Goal: Information Seeking & Learning: Learn about a topic

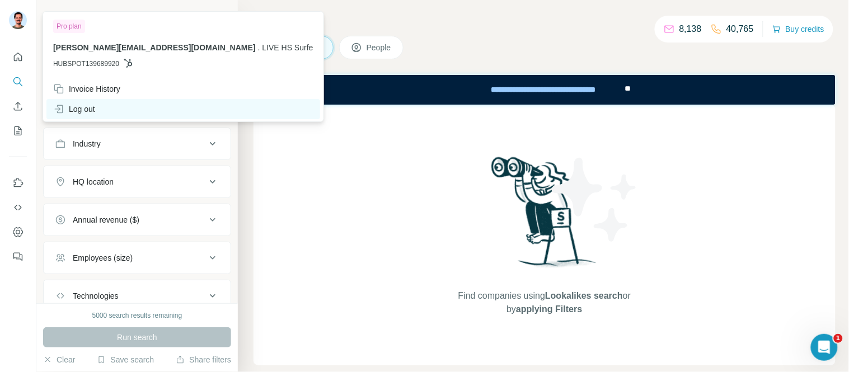
click at [82, 109] on div "Log out" at bounding box center [74, 109] width 42 height 11
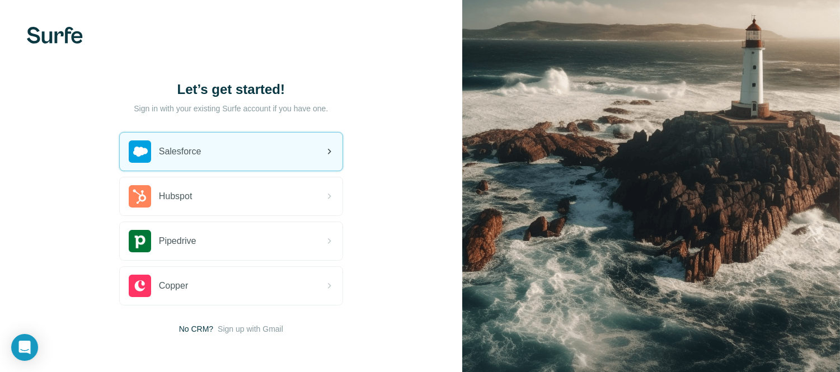
click at [183, 158] on div "Salesforce" at bounding box center [165, 152] width 73 height 22
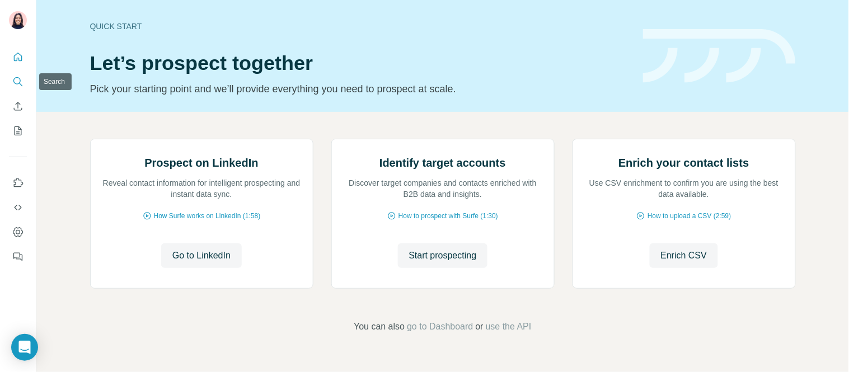
click at [20, 85] on icon "Search" at bounding box center [17, 81] width 11 height 11
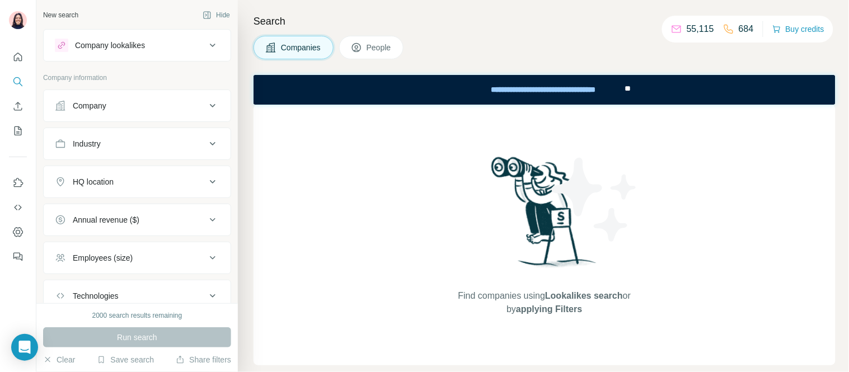
click at [109, 105] on div "Company" at bounding box center [130, 105] width 151 height 11
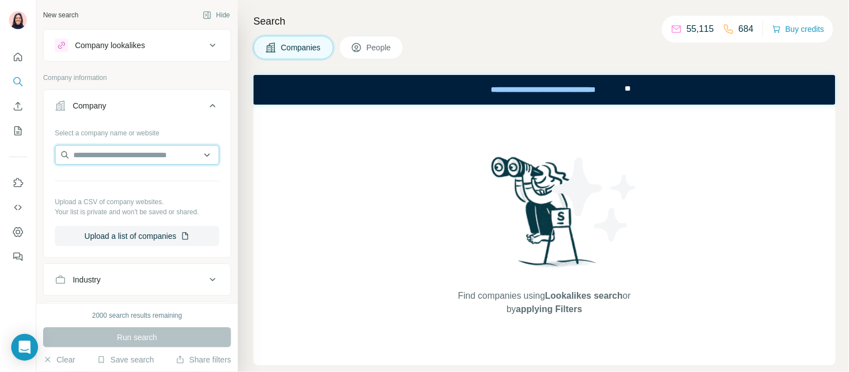
click at [128, 157] on input "text" at bounding box center [137, 155] width 165 height 20
type input "*"
type input "****"
click at [91, 151] on input "text" at bounding box center [137, 155] width 165 height 20
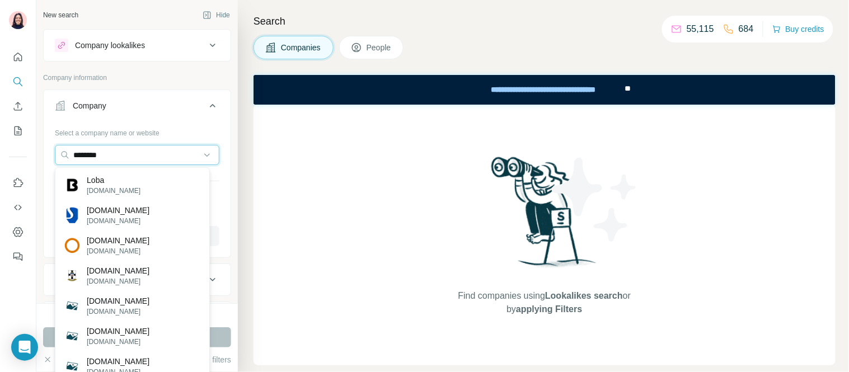
type input "********"
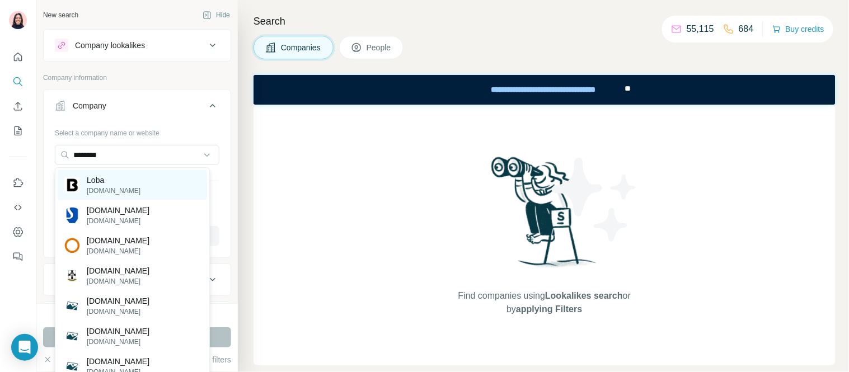
click at [120, 183] on div "Loba loba.com" at bounding box center [132, 185] width 149 height 30
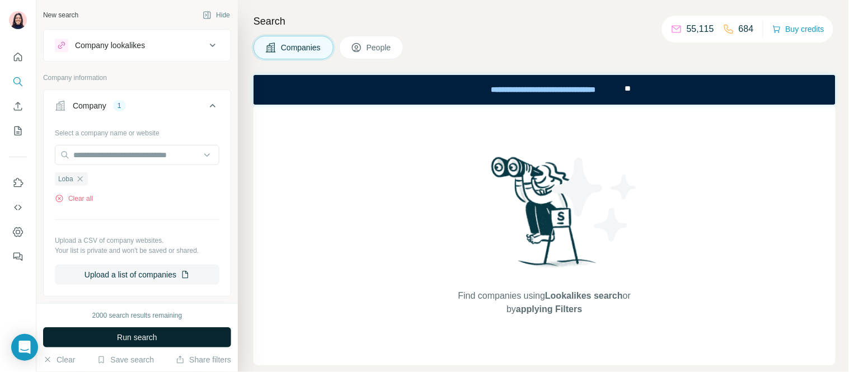
click at [135, 335] on span "Run search" at bounding box center [137, 337] width 40 height 11
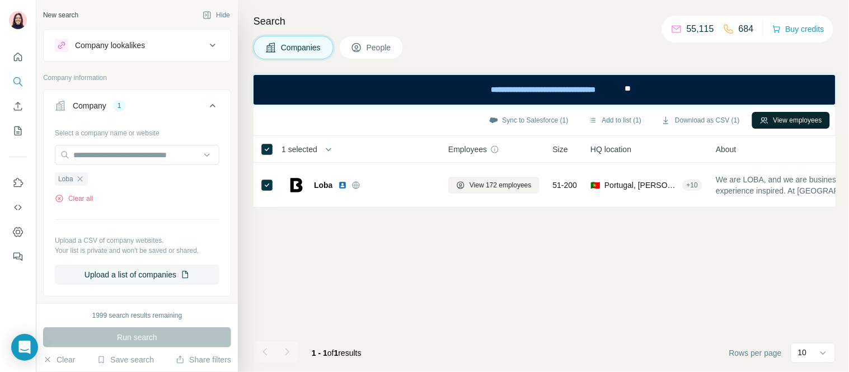
click at [785, 122] on button "View employees" at bounding box center [791, 120] width 78 height 17
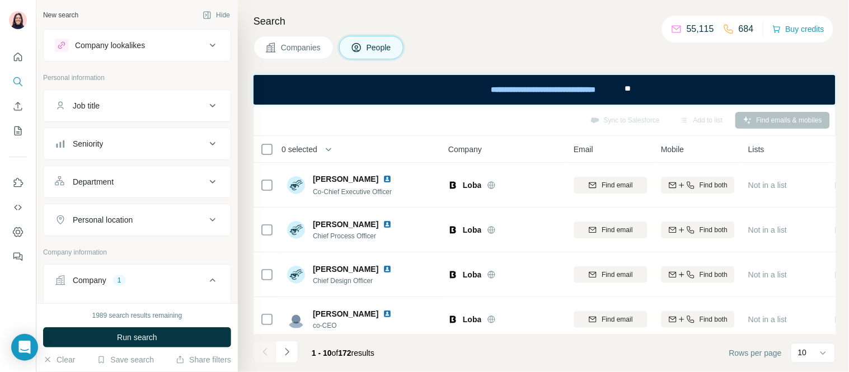
scroll to position [124, 0]
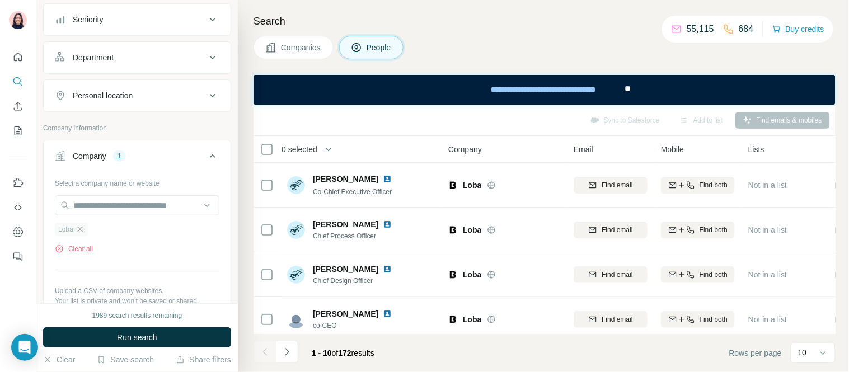
click at [79, 232] on icon "button" at bounding box center [79, 229] width 5 height 5
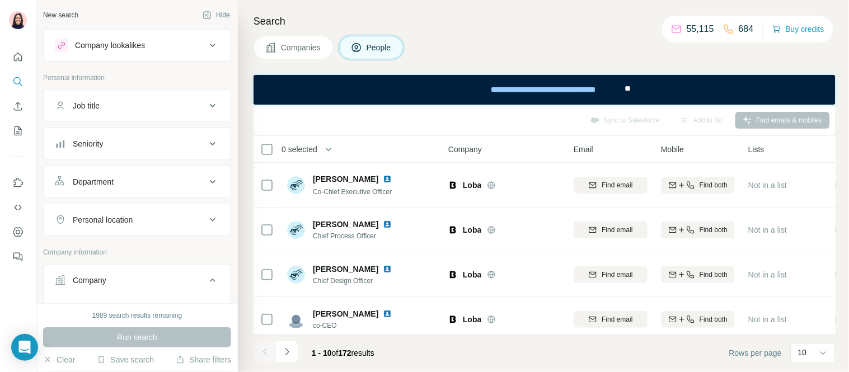
click at [116, 104] on div "Job title" at bounding box center [130, 105] width 151 height 11
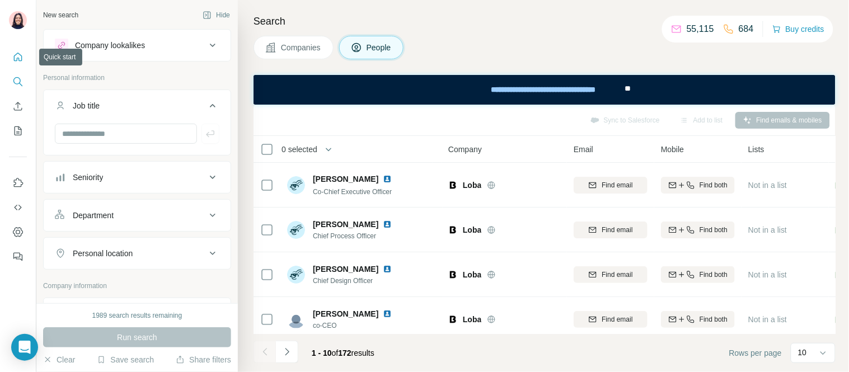
click at [23, 58] on icon "Quick start" at bounding box center [17, 57] width 11 height 11
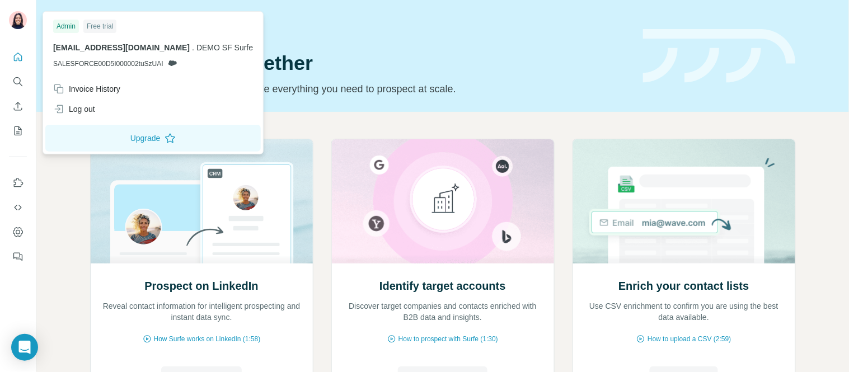
click at [10, 18] on img at bounding box center [18, 20] width 18 height 18
click at [79, 104] on div "Log out" at bounding box center [74, 109] width 42 height 11
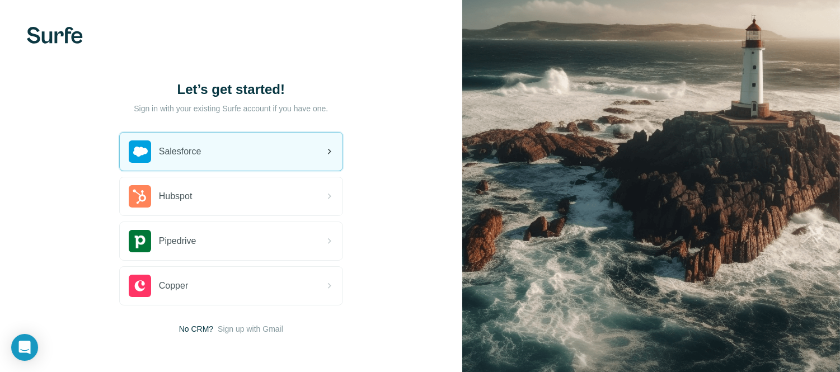
click at [278, 151] on div "Salesforce" at bounding box center [231, 152] width 223 height 38
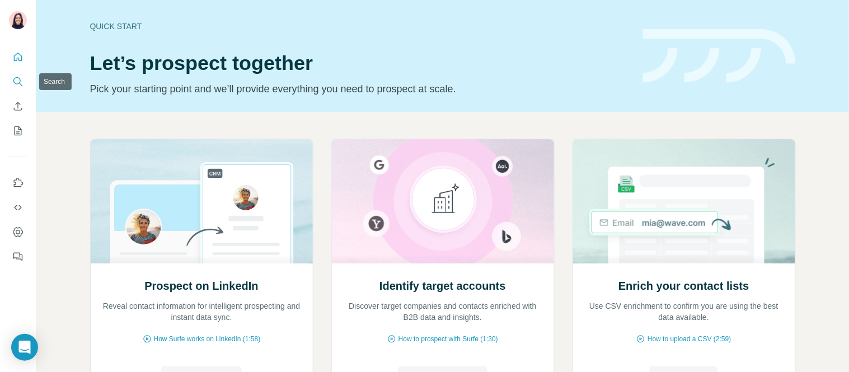
click at [21, 87] on button "Search" at bounding box center [18, 82] width 18 height 20
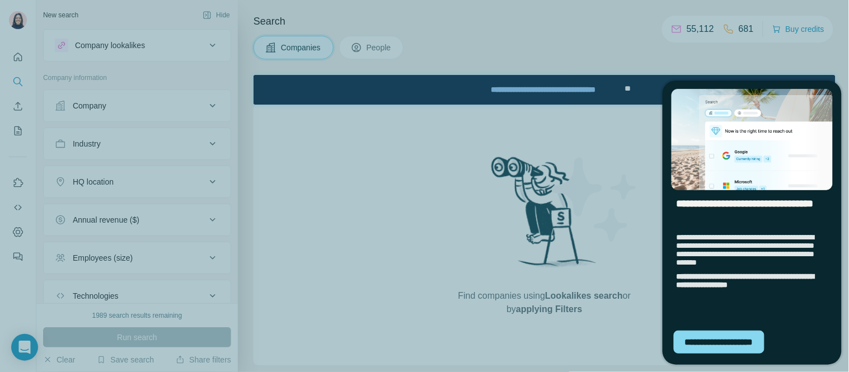
click at [587, 187] on div "**********" at bounding box center [424, 186] width 849 height 372
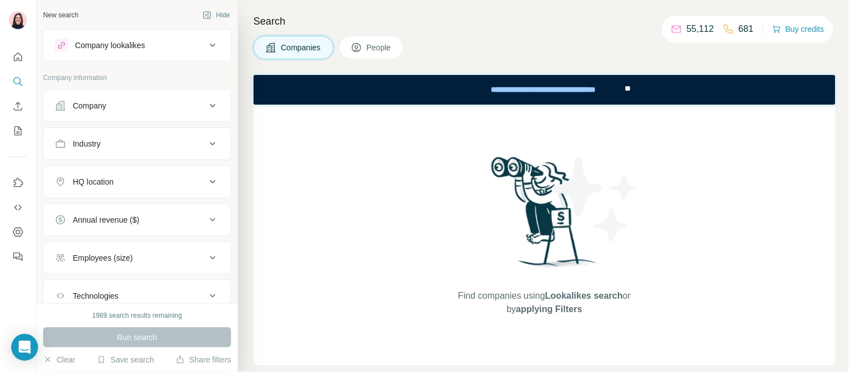
click at [291, 49] on span "Companies" at bounding box center [301, 47] width 41 height 11
drag, startPoint x: 385, startPoint y: 46, endPoint x: 391, endPoint y: 49, distance: 6.6
click at [385, 46] on span "People" at bounding box center [380, 47] width 26 height 11
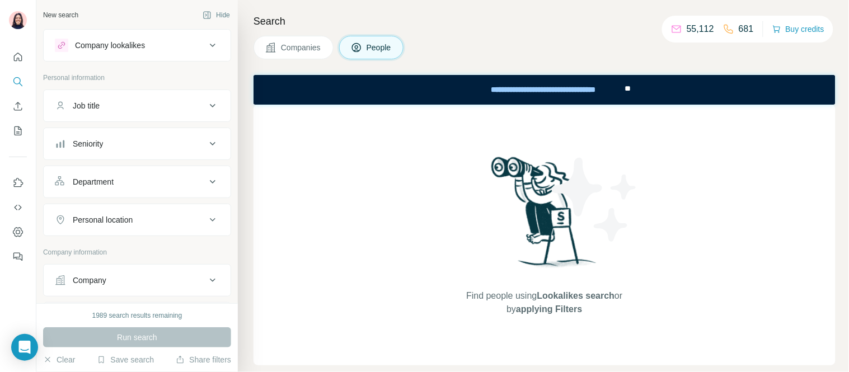
click at [299, 56] on button "Companies" at bounding box center [294, 48] width 80 height 24
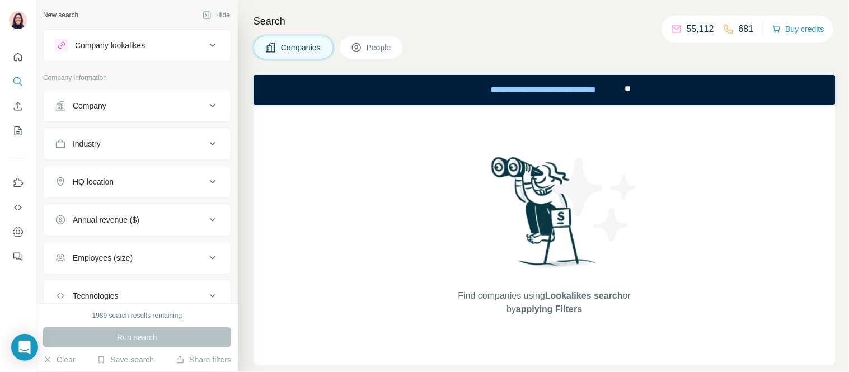
click at [132, 45] on div "Company lookalikes" at bounding box center [110, 45] width 70 height 11
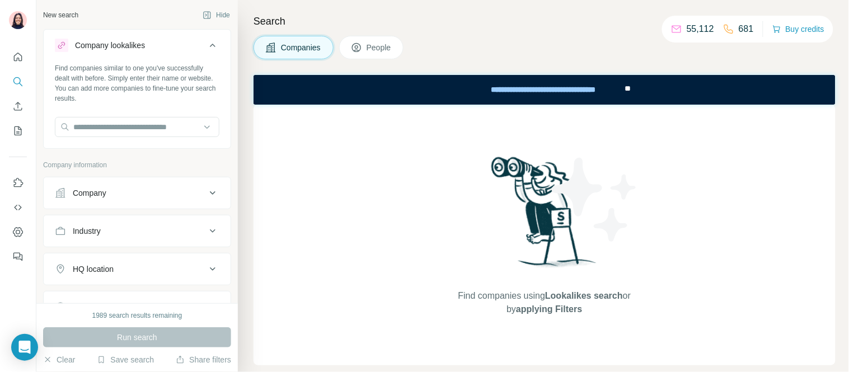
click at [135, 43] on div "Company lookalikes" at bounding box center [110, 45] width 70 height 11
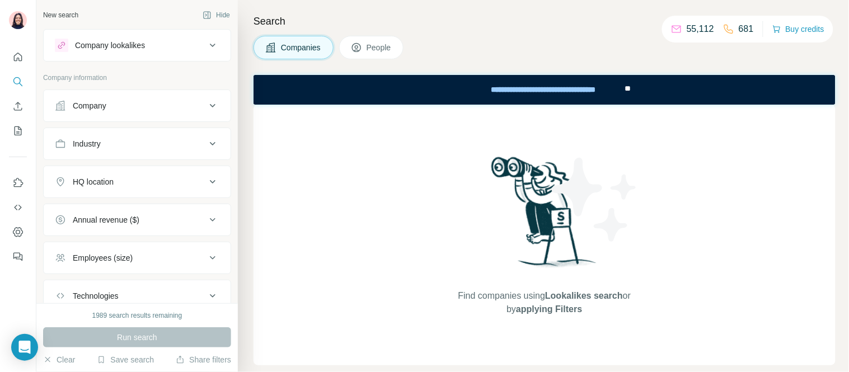
click at [97, 105] on div "Company" at bounding box center [90, 105] width 34 height 11
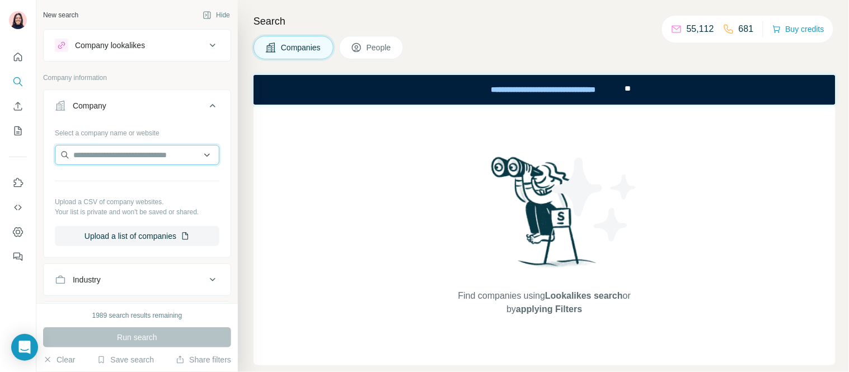
click at [109, 156] on input "text" at bounding box center [137, 155] width 165 height 20
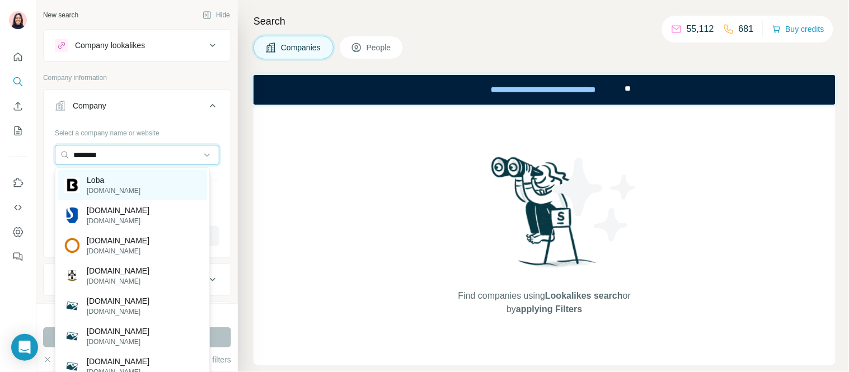
type input "********"
click at [124, 180] on div "Loba [DOMAIN_NAME]" at bounding box center [132, 185] width 149 height 30
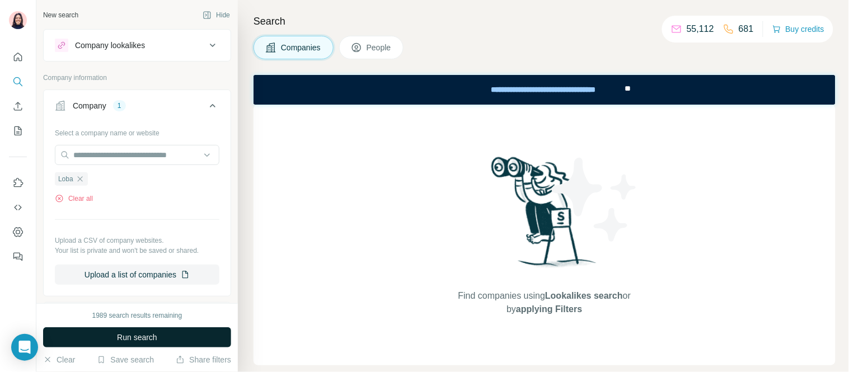
click at [158, 333] on button "Run search" at bounding box center [137, 337] width 188 height 20
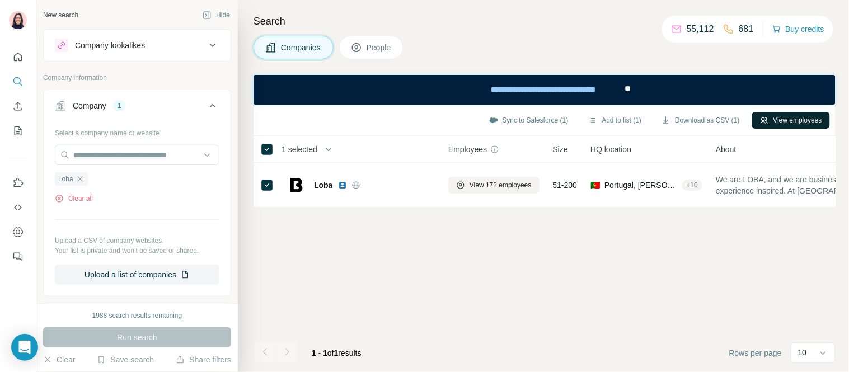
click at [790, 124] on button "View employees" at bounding box center [791, 120] width 78 height 17
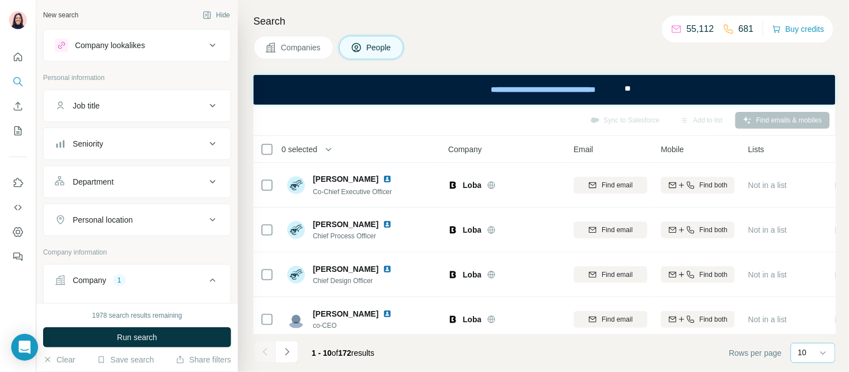
click at [813, 354] on div "10" at bounding box center [812, 352] width 28 height 11
click at [813, 265] on div "60" at bounding box center [814, 267] width 26 height 11
click at [266, 155] on icon at bounding box center [266, 149] width 13 height 13
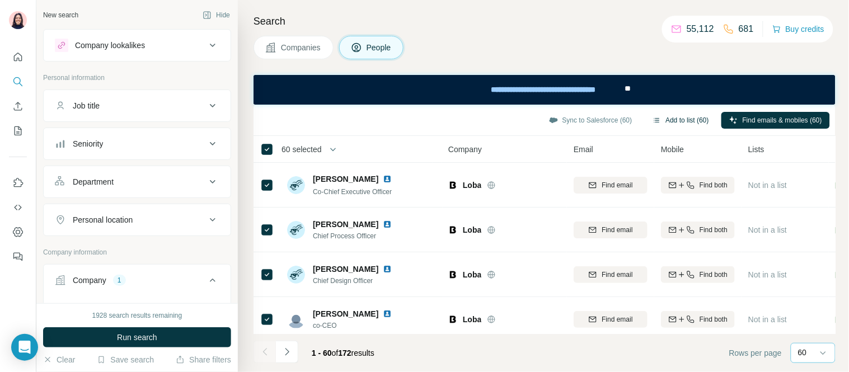
click at [653, 119] on icon "button" at bounding box center [657, 120] width 9 height 9
click at [15, 129] on icon "My lists" at bounding box center [18, 131] width 7 height 9
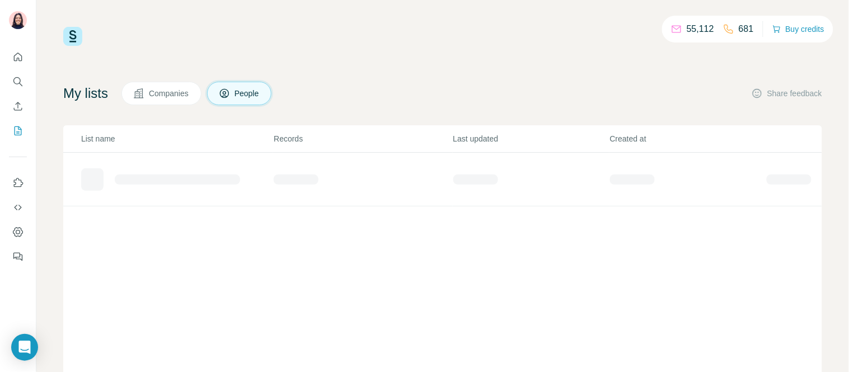
click at [199, 99] on button "Companies" at bounding box center [161, 94] width 80 height 24
click at [245, 95] on span "People" at bounding box center [248, 93] width 26 height 11
click at [185, 94] on span "Companies" at bounding box center [169, 93] width 41 height 11
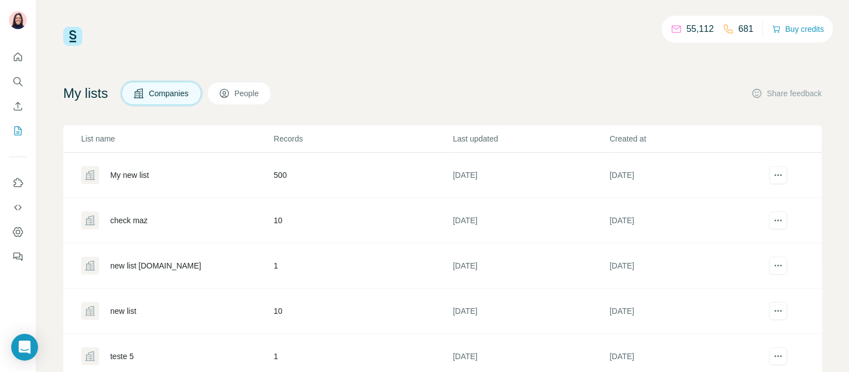
click at [132, 172] on div "My new list" at bounding box center [129, 175] width 39 height 11
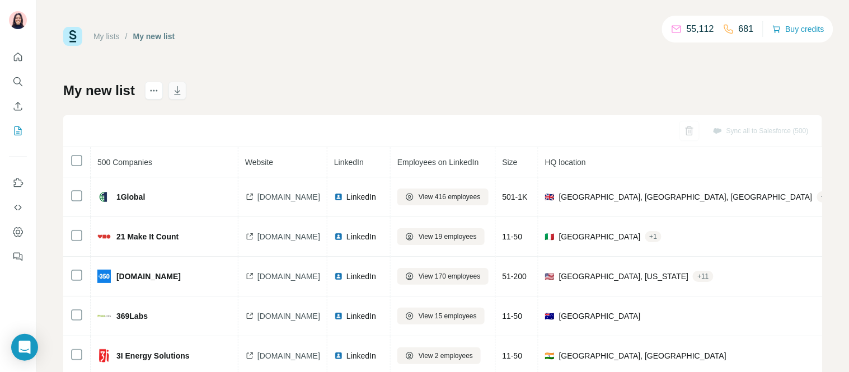
click at [181, 86] on icon "button" at bounding box center [177, 90] width 11 height 11
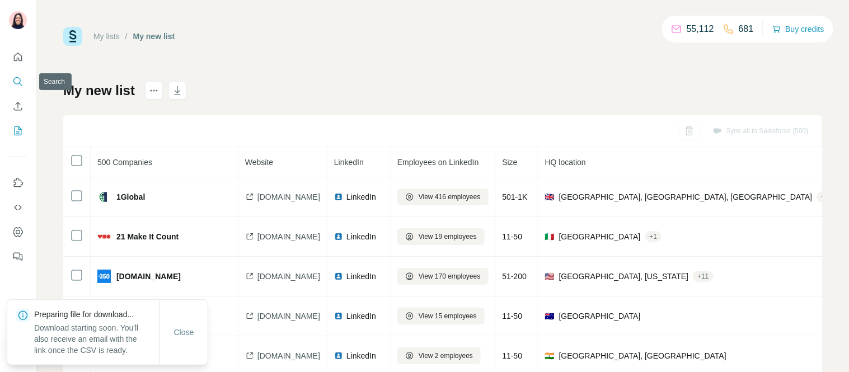
click at [19, 85] on icon "Search" at bounding box center [17, 81] width 11 height 11
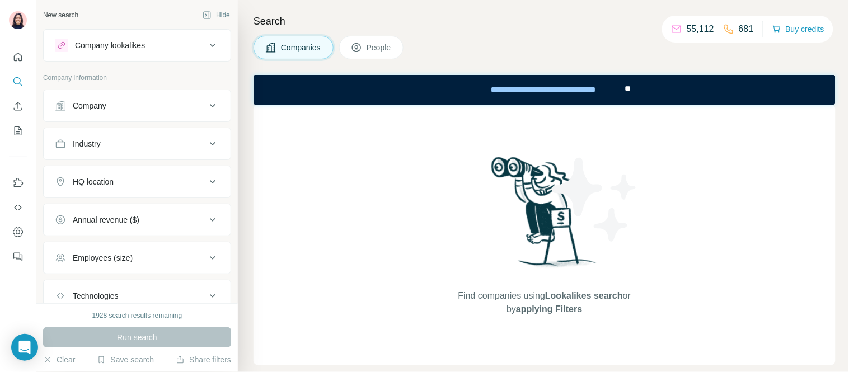
click at [119, 109] on div "Company" at bounding box center [130, 105] width 151 height 11
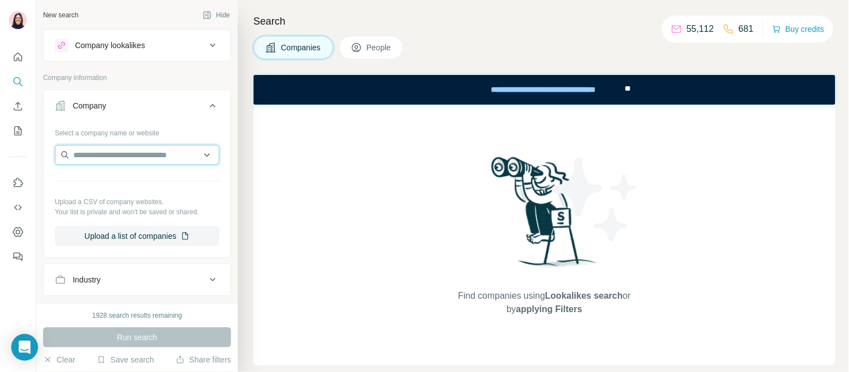
click at [140, 154] on input "text" at bounding box center [137, 155] width 165 height 20
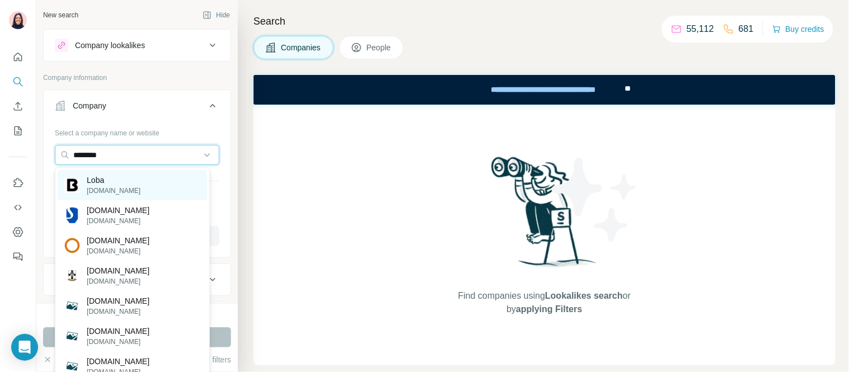
type input "********"
click at [111, 178] on p "Loba" at bounding box center [114, 180] width 54 height 11
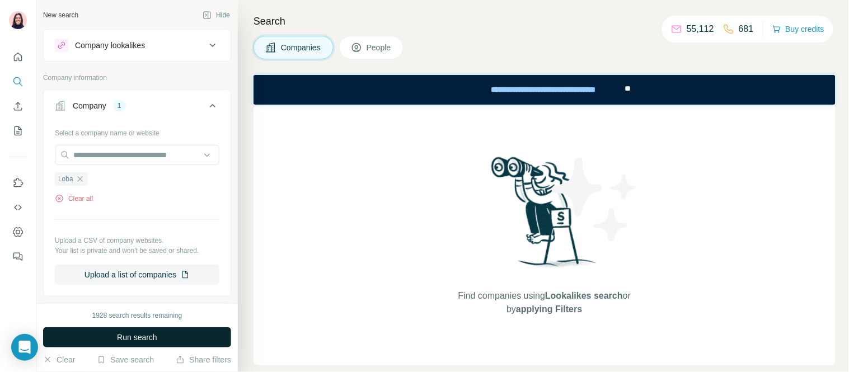
click at [133, 334] on span "Run search" at bounding box center [137, 337] width 40 height 11
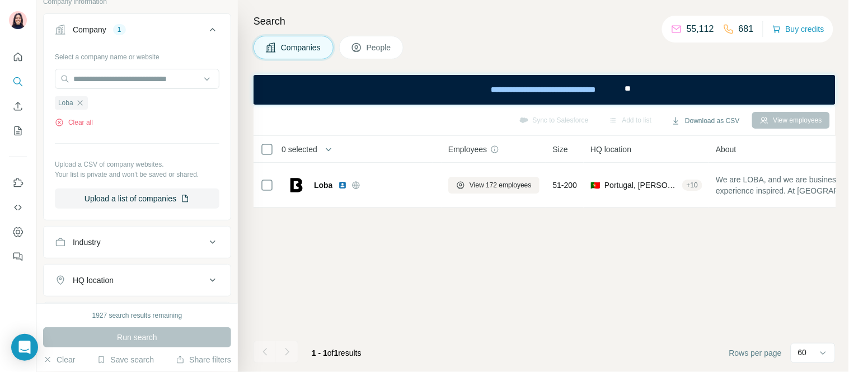
scroll to position [68, 0]
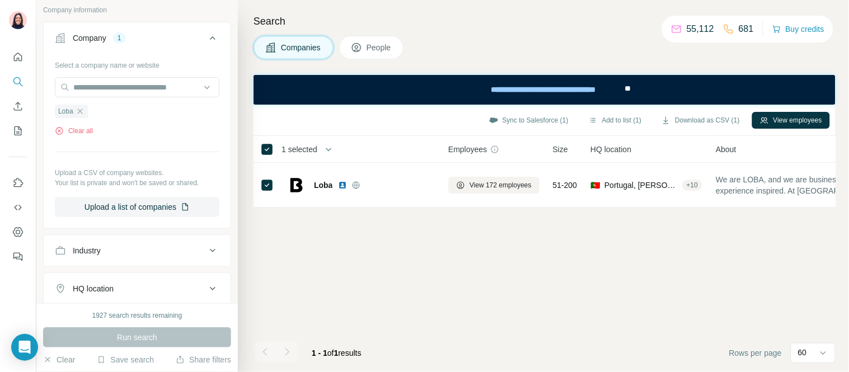
click at [831, 124] on div "Sync to Salesforce (1) Add to list (1) Download as CSV (1) View employees" at bounding box center [545, 120] width 582 height 31
click at [805, 120] on button "View employees" at bounding box center [791, 120] width 78 height 17
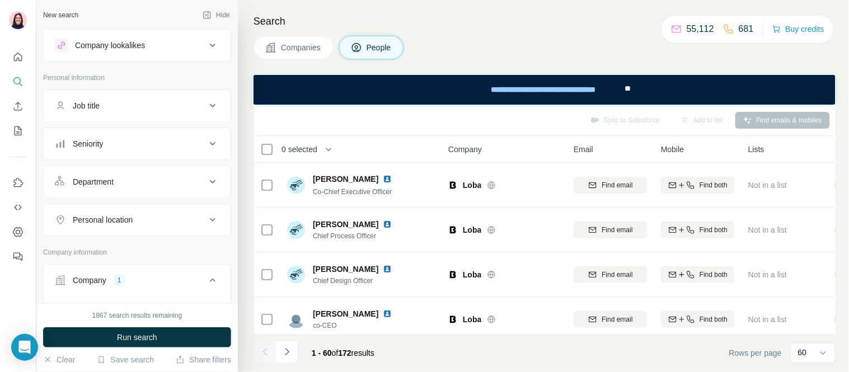
click at [114, 182] on div "Department" at bounding box center [93, 181] width 41 height 11
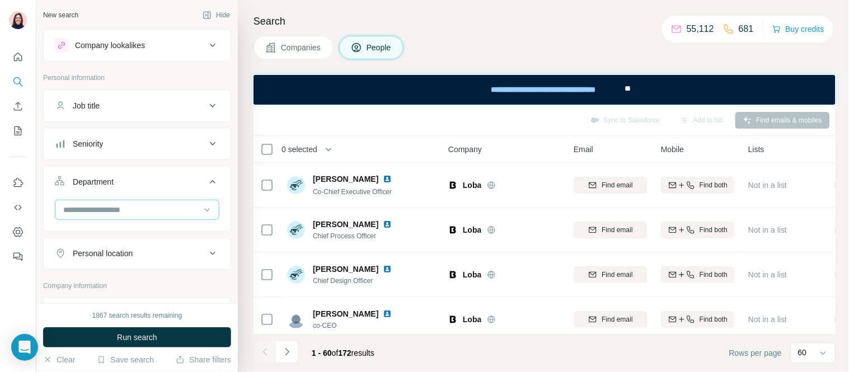
click at [109, 214] on input at bounding box center [131, 210] width 138 height 12
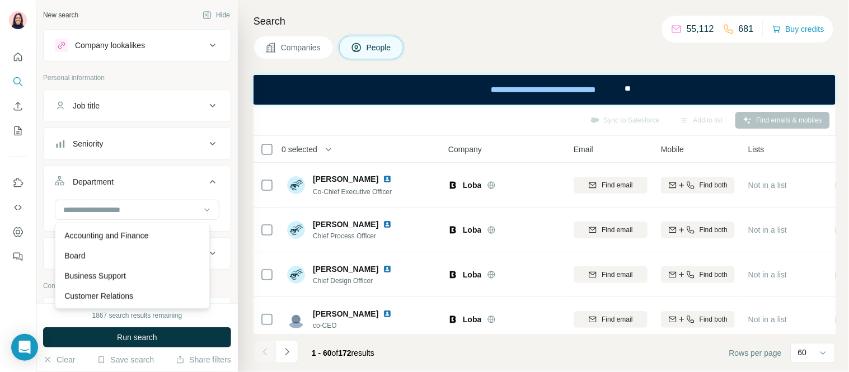
click at [104, 180] on div "Department" at bounding box center [93, 181] width 41 height 11
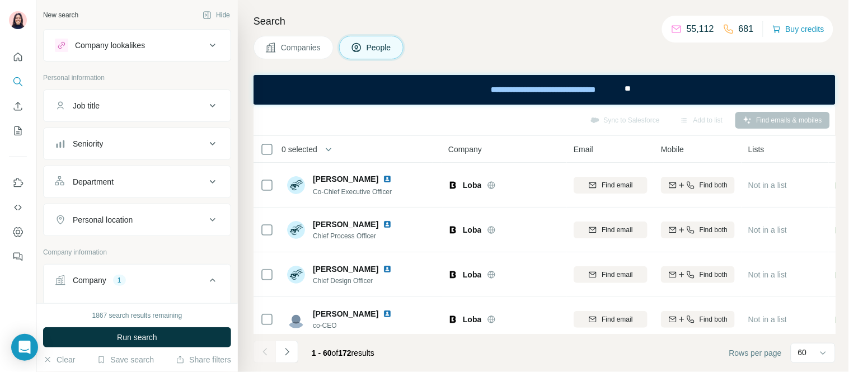
click at [93, 143] on div "Seniority" at bounding box center [88, 143] width 30 height 11
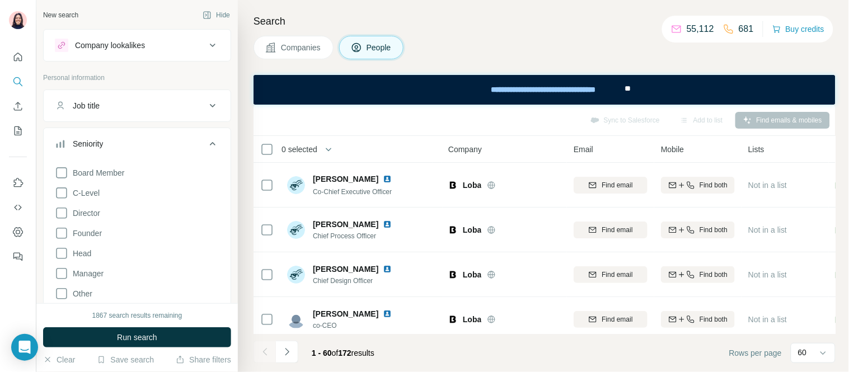
click at [91, 144] on div "Seniority" at bounding box center [88, 143] width 30 height 11
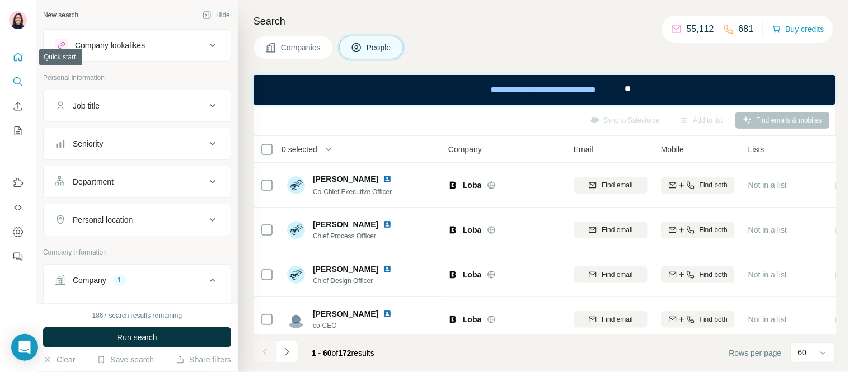
click at [20, 57] on icon "Quick start" at bounding box center [17, 57] width 11 height 11
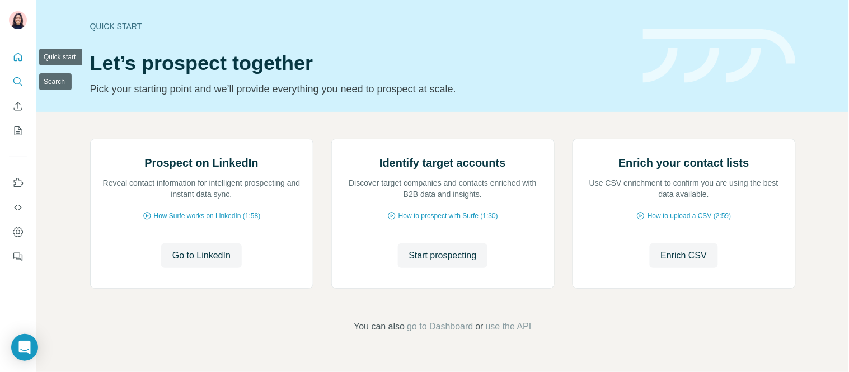
click at [19, 76] on icon "Search" at bounding box center [17, 81] width 11 height 11
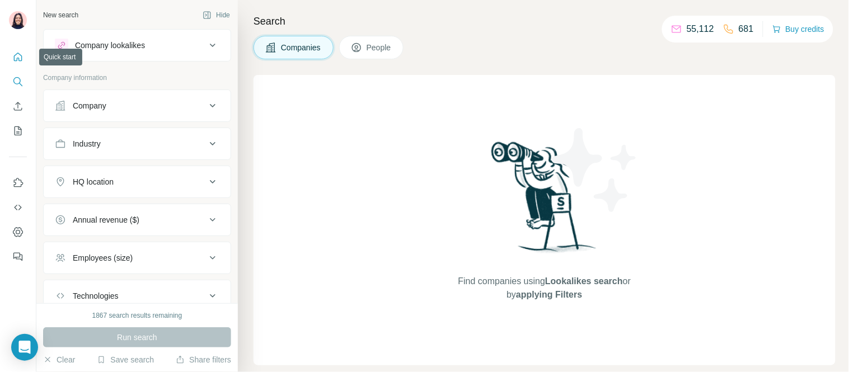
click at [25, 53] on button "Quick start" at bounding box center [18, 57] width 18 height 20
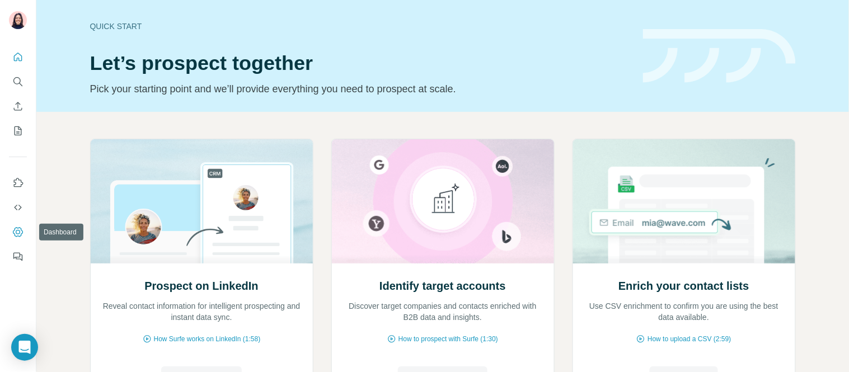
click at [17, 234] on icon "Dashboard" at bounding box center [17, 232] width 11 height 11
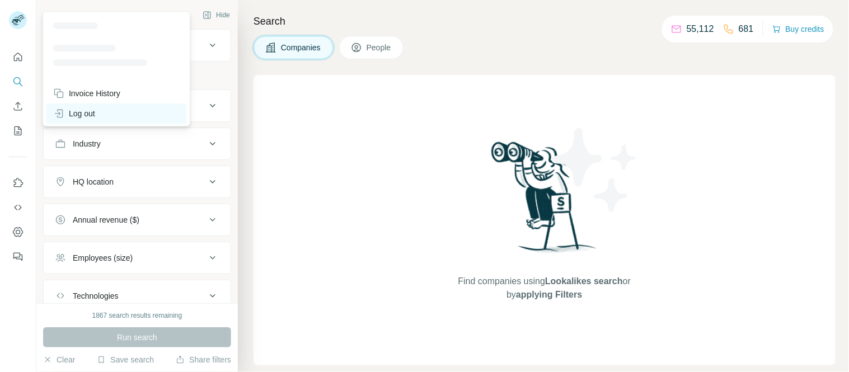
click at [87, 118] on div "Log out" at bounding box center [116, 114] width 140 height 20
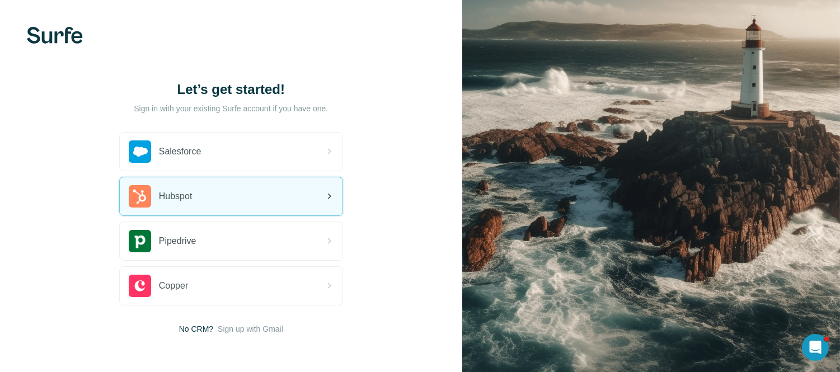
click at [170, 193] on span "Hubspot" at bounding box center [176, 196] width 34 height 13
